Goal: Task Accomplishment & Management: Complete application form

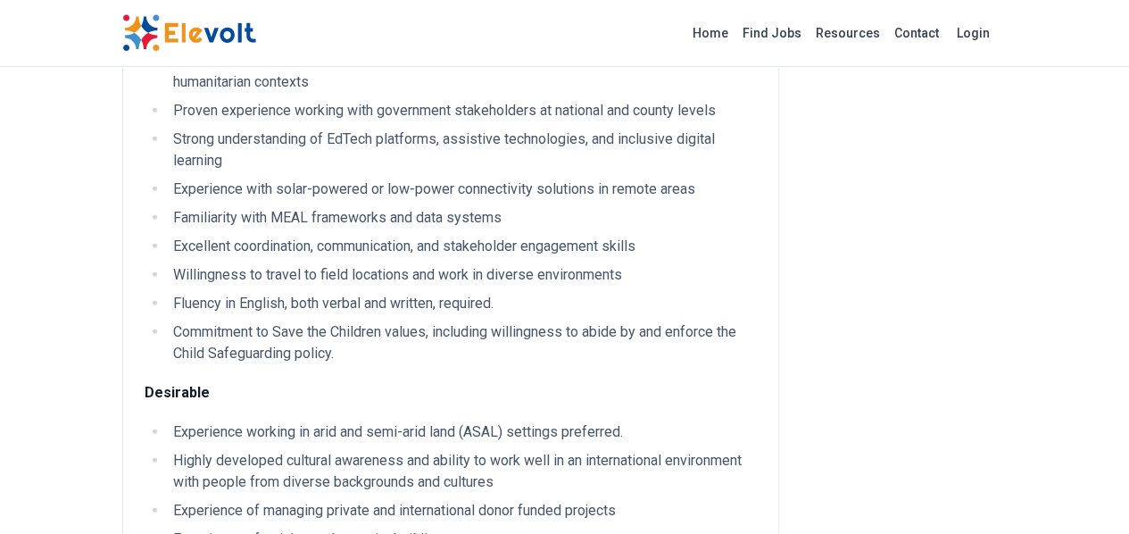
scroll to position [2054, 0]
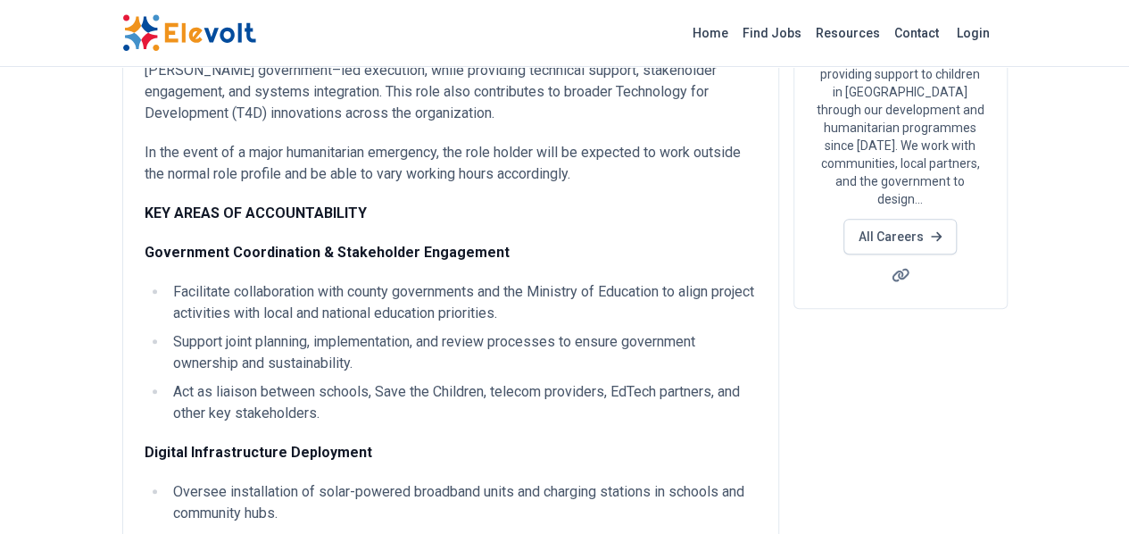
scroll to position [0, 0]
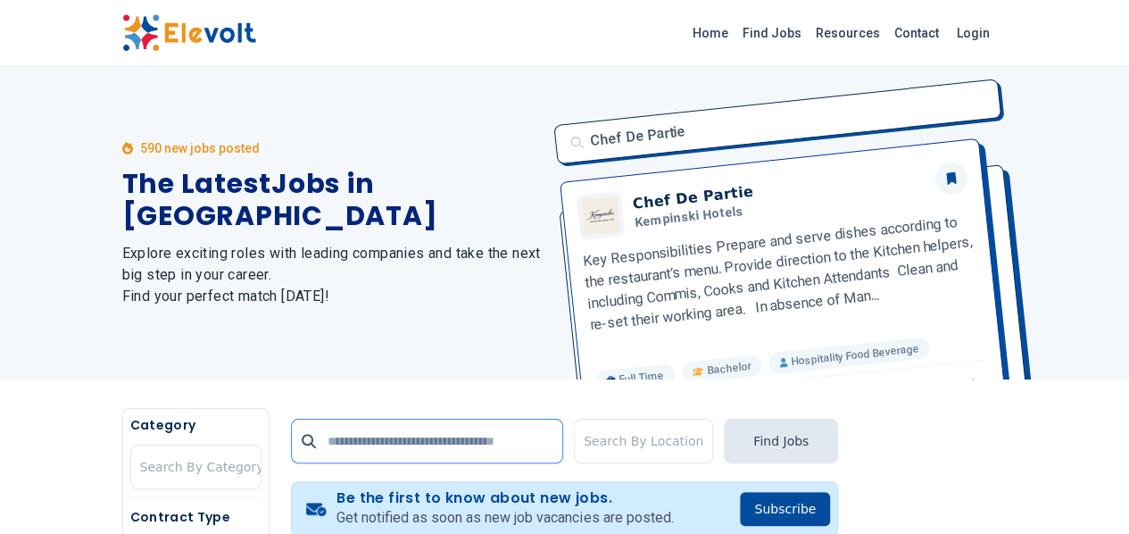
click at [291, 443] on input "text" at bounding box center [427, 441] width 272 height 45
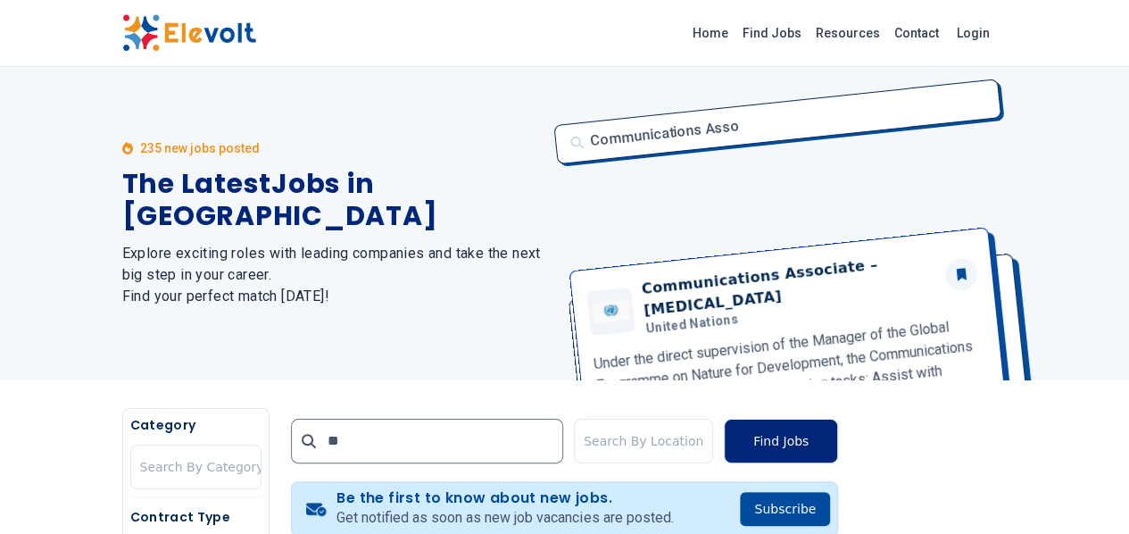
click at [838, 437] on button "Find Jobs" at bounding box center [781, 441] width 114 height 45
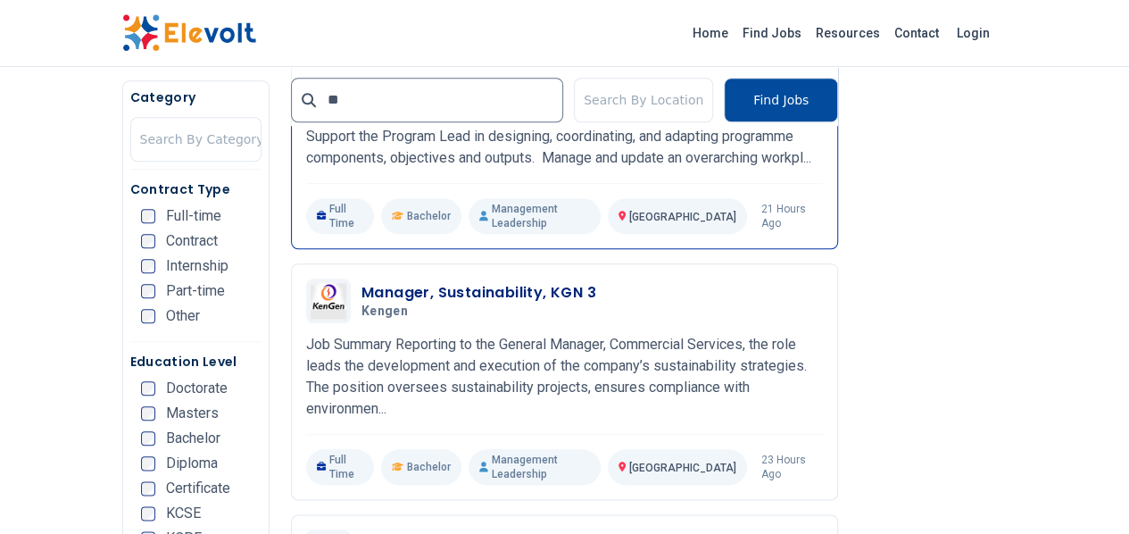
scroll to position [1071, 0]
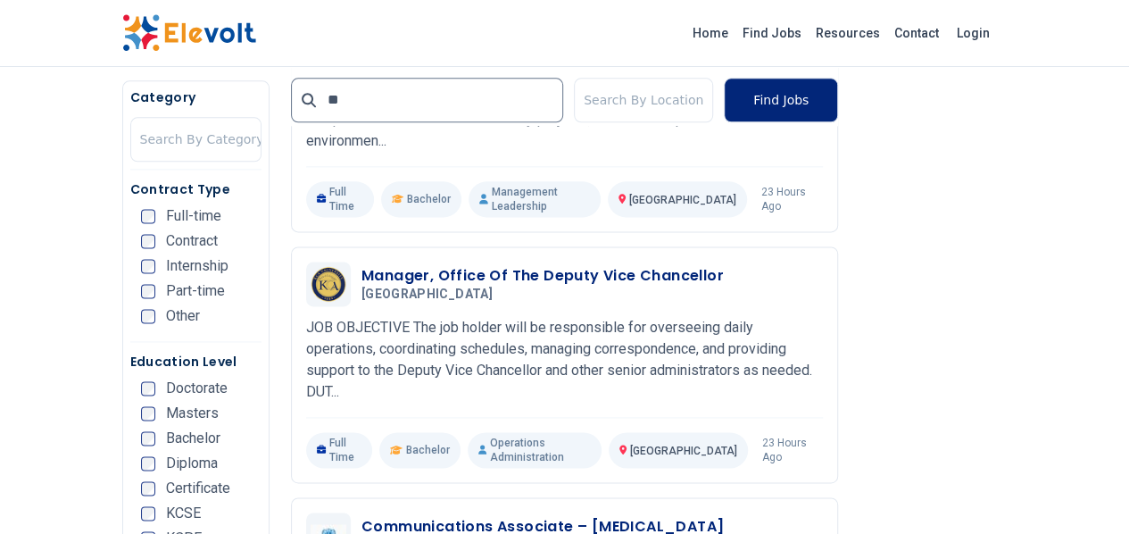
click at [838, 102] on button "Find Jobs" at bounding box center [781, 100] width 114 height 45
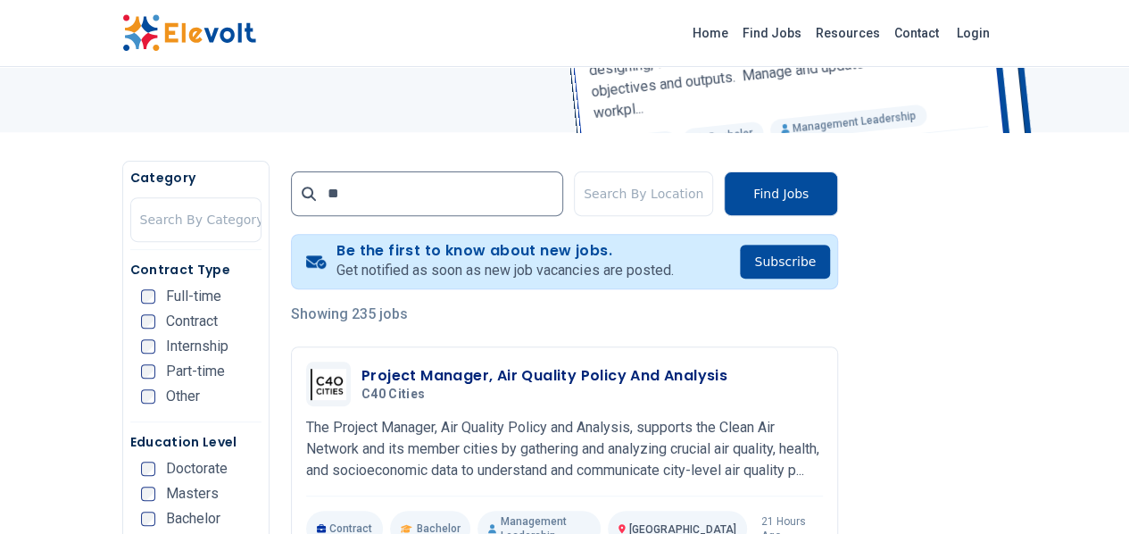
scroll to position [179, 0]
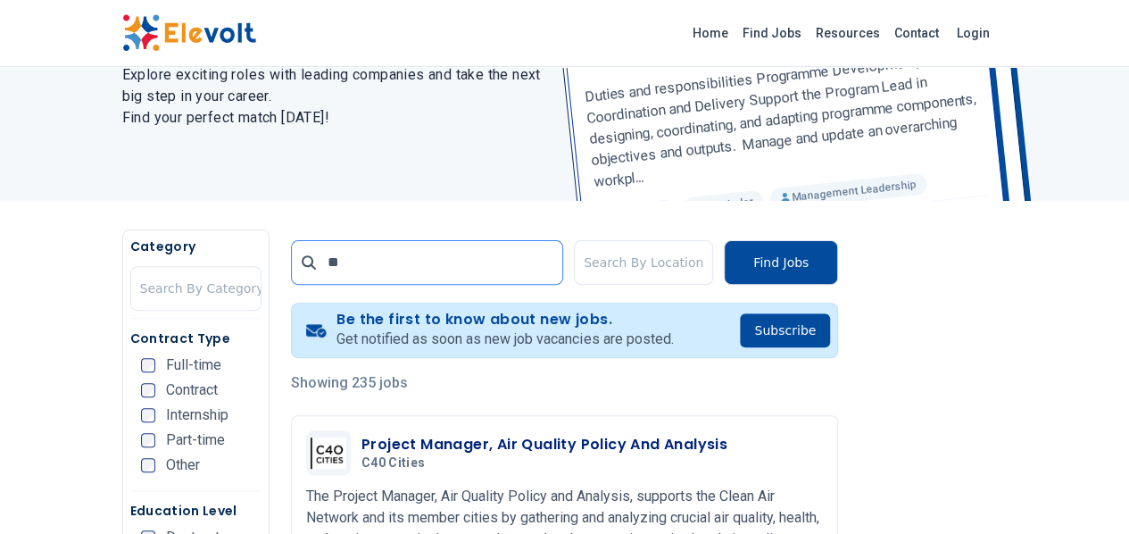
click at [291, 258] on input "**" at bounding box center [427, 262] width 272 height 45
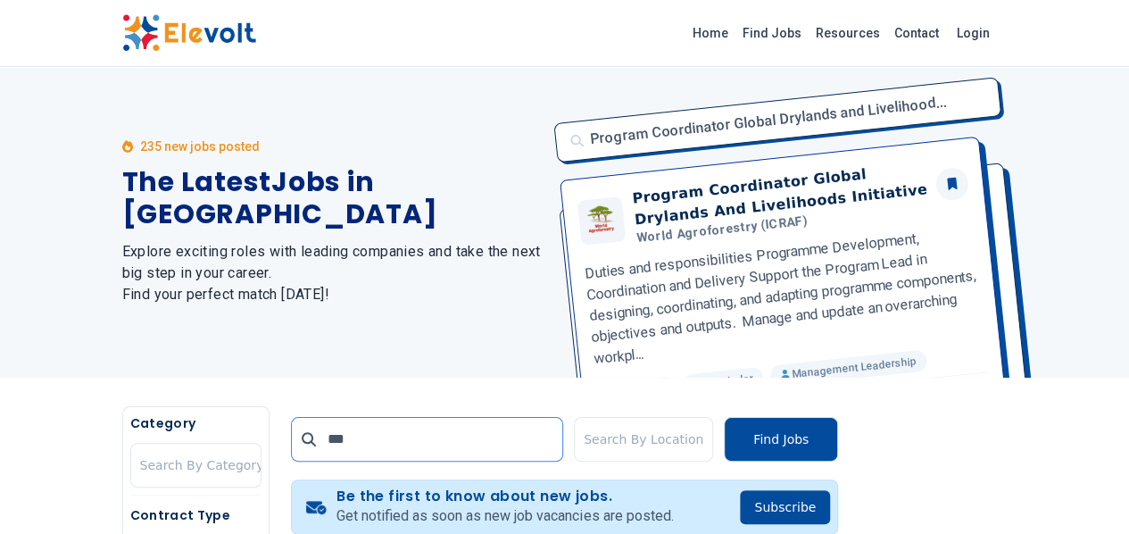
scroll to position [0, 0]
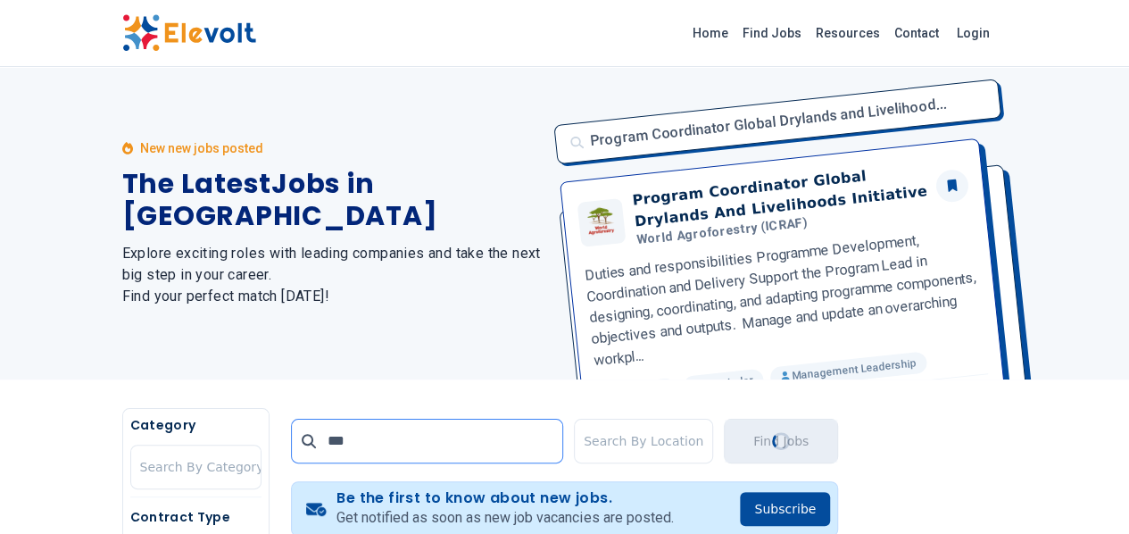
type input "***"
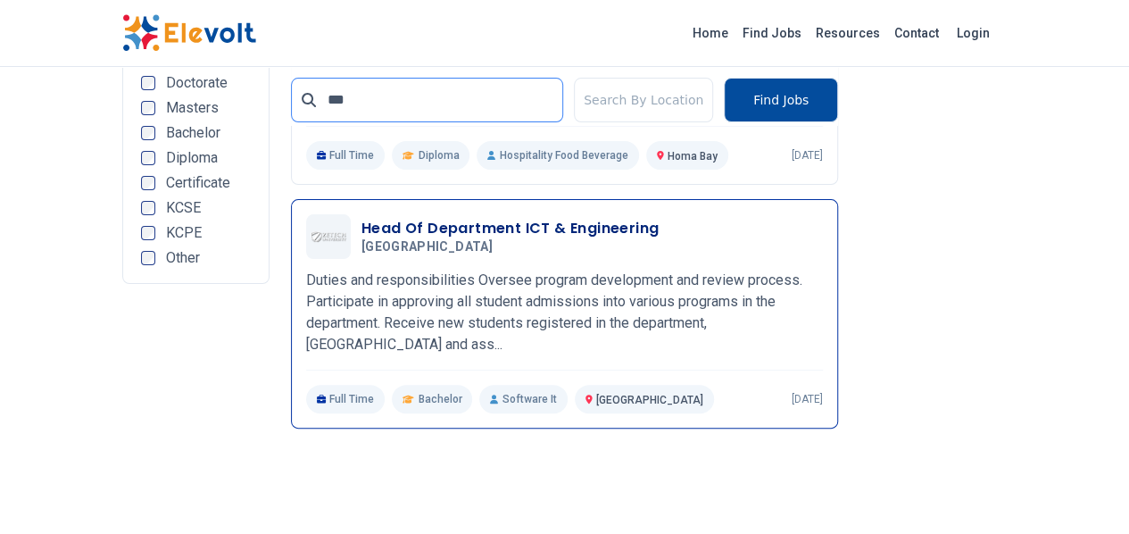
scroll to position [3513, 0]
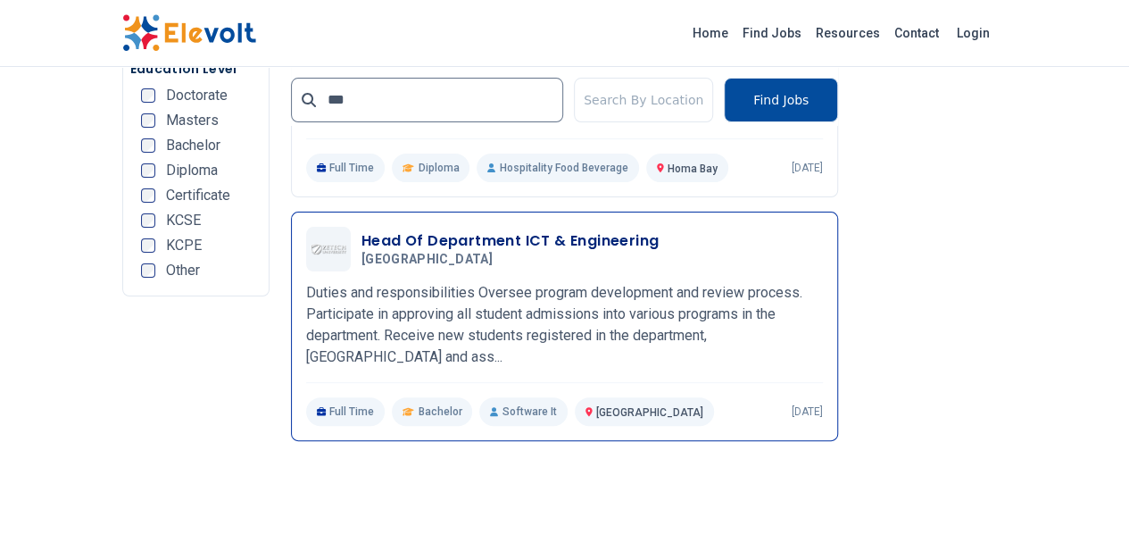
click at [407, 230] on h3 "Head Of Department ICT & Engineering" at bounding box center [510, 240] width 297 height 21
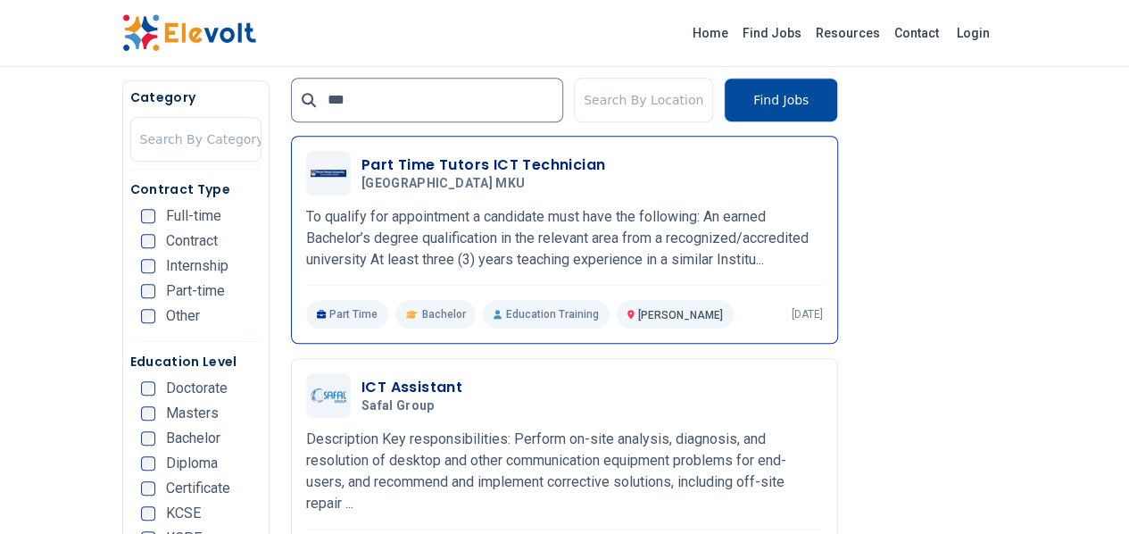
scroll to position [536, 0]
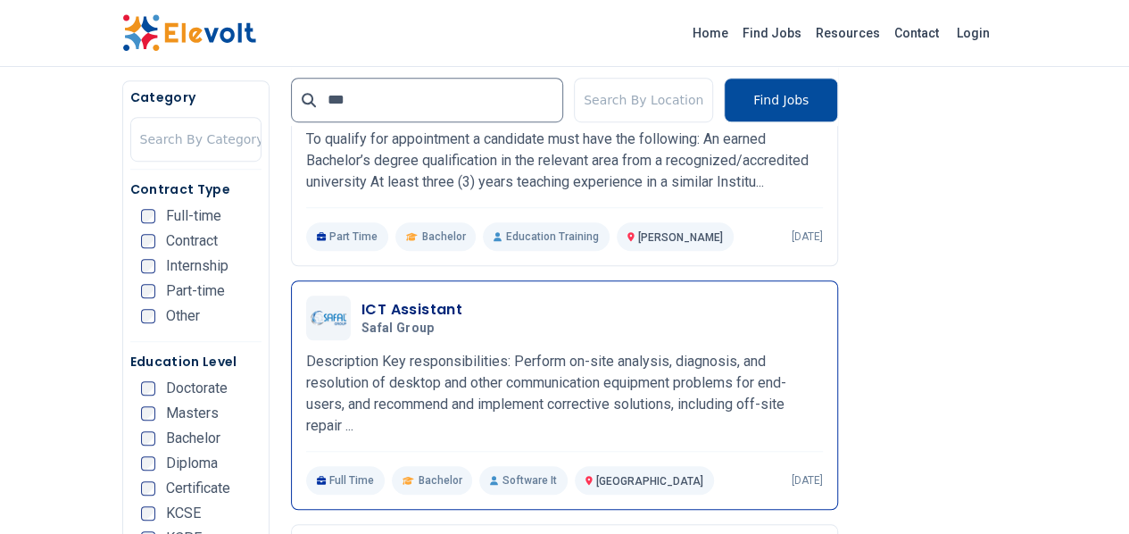
click at [366, 309] on h3 "ICT Assistant" at bounding box center [412, 309] width 101 height 21
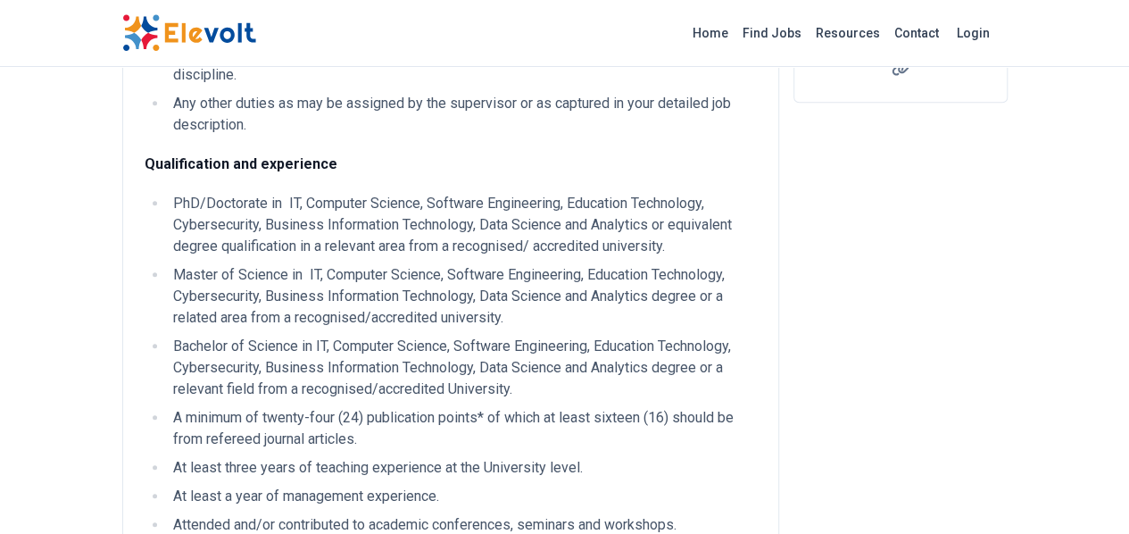
scroll to position [536, 0]
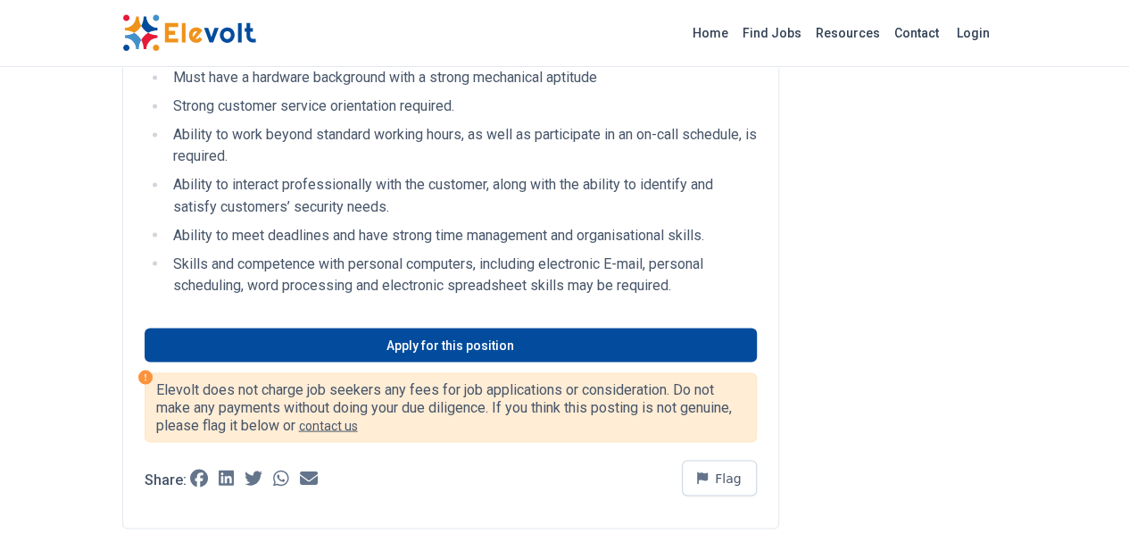
scroll to position [1518, 0]
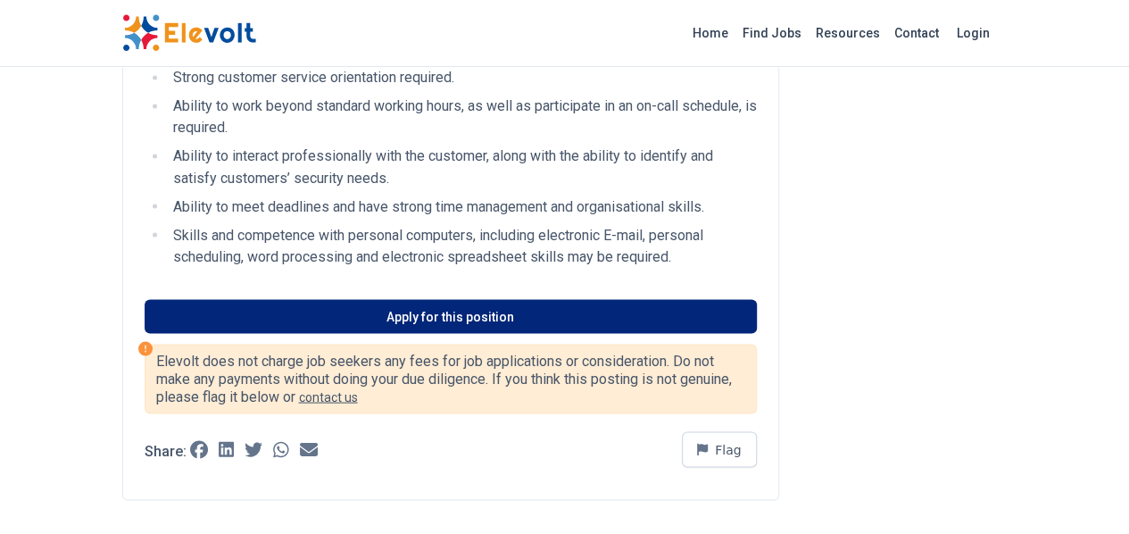
click at [366, 299] on link "Apply for this position" at bounding box center [451, 316] width 612 height 34
